Goal: Task Accomplishment & Management: Manage account settings

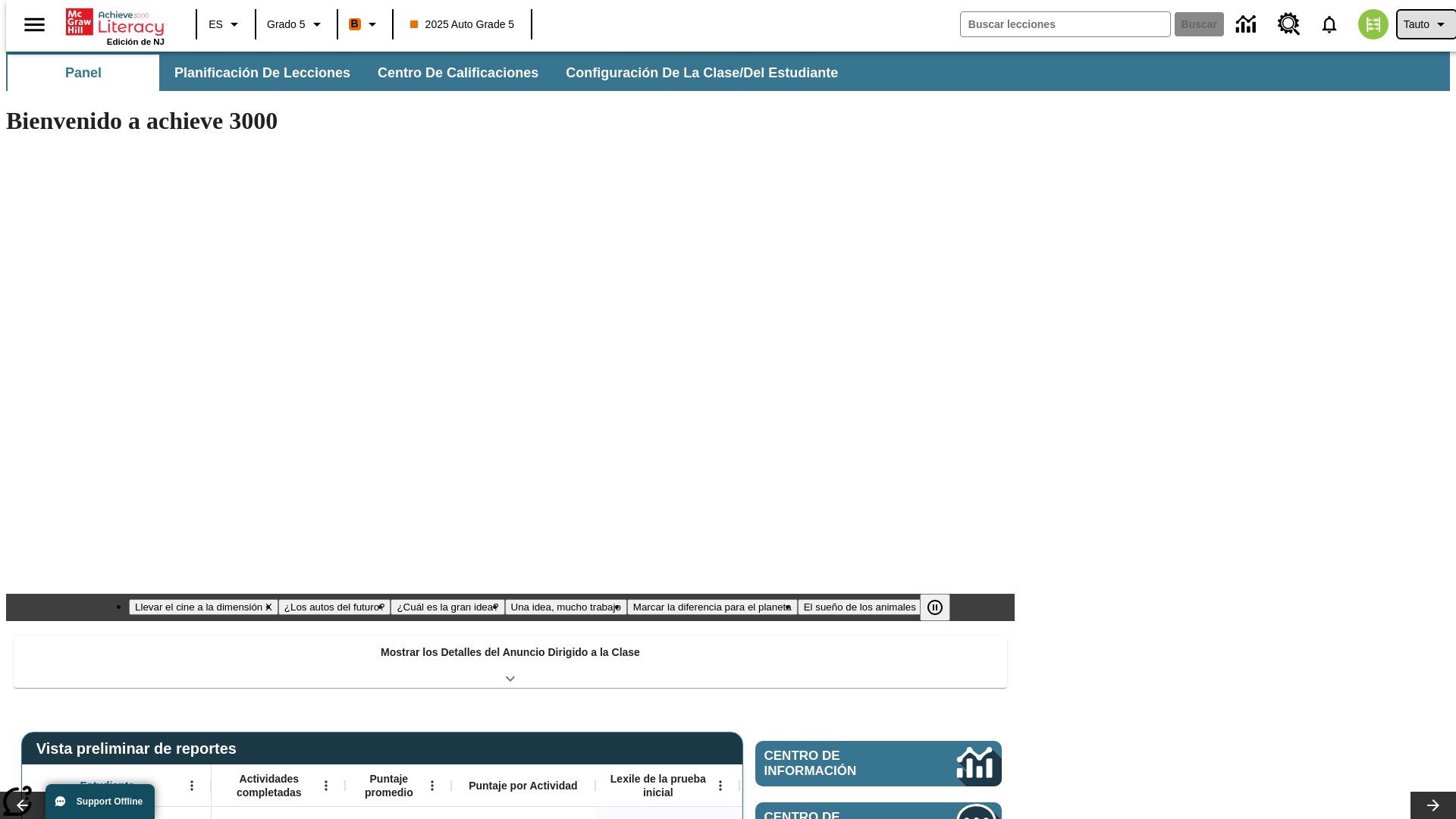
click at [1419, 24] on span "Tauto" at bounding box center [1416, 24] width 26 height 16
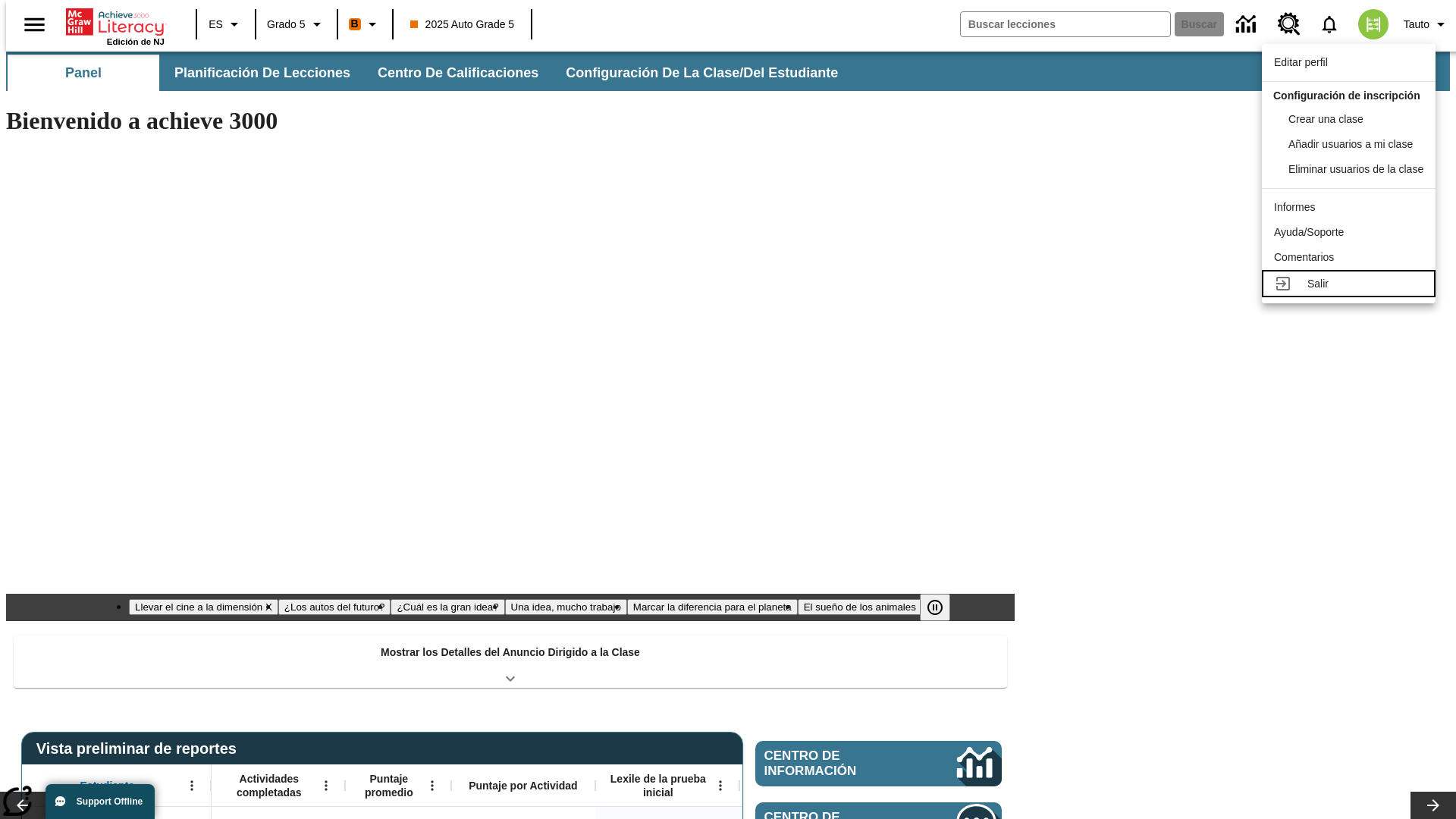
click at [1353, 292] on div "Salir" at bounding box center [1365, 284] width 116 height 16
